Goal: Use online tool/utility: Use online tool/utility

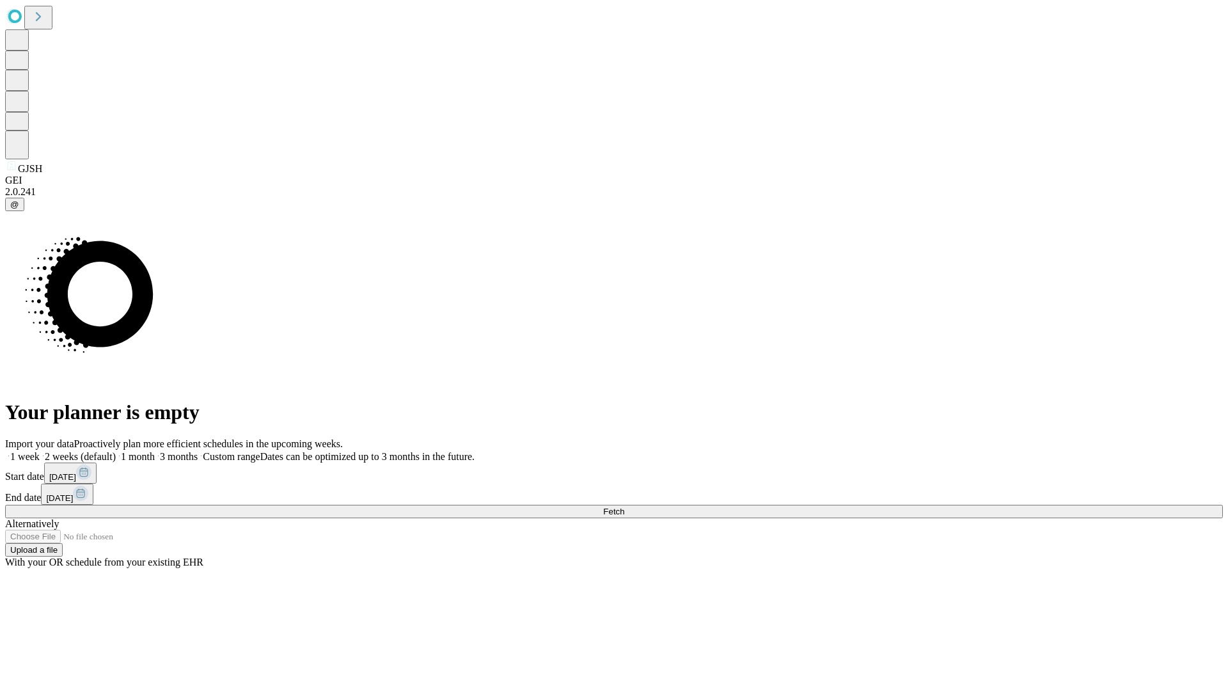
click at [624, 507] on span "Fetch" at bounding box center [613, 512] width 21 height 10
